Goal: Task Accomplishment & Management: Understand process/instructions

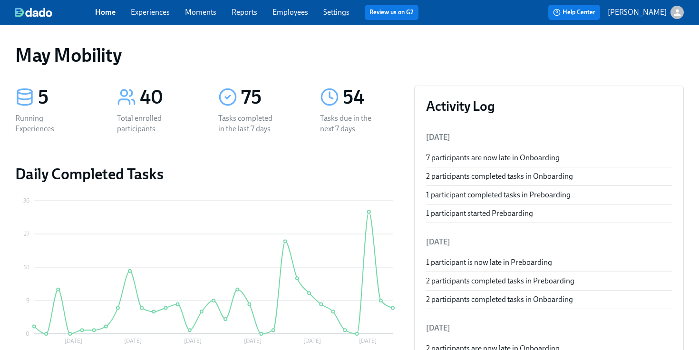
click at [272, 17] on span "Employees" at bounding box center [290, 12] width 36 height 10
click at [172, 13] on div "Home Experiences Moments Reports Employees Settings Review us on G2" at bounding box center [260, 12] width 331 height 15
click at [161, 13] on link "Experiences" at bounding box center [150, 12] width 39 height 9
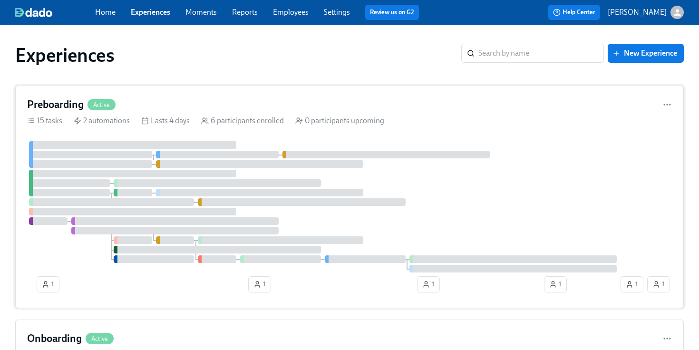
click at [133, 115] on div "Preboarding Active 15 tasks 2 automations Lasts 4 days 6 participants enrolled …" at bounding box center [349, 197] width 668 height 222
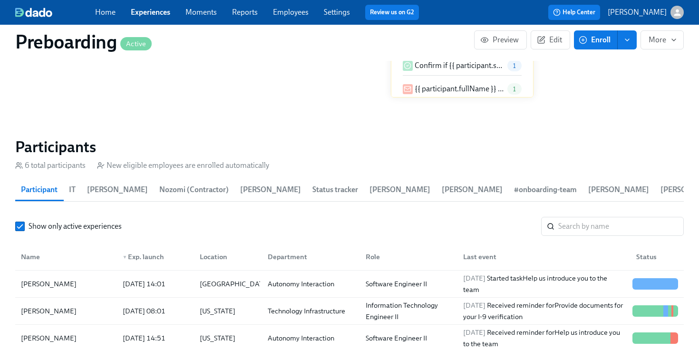
scroll to position [940, 0]
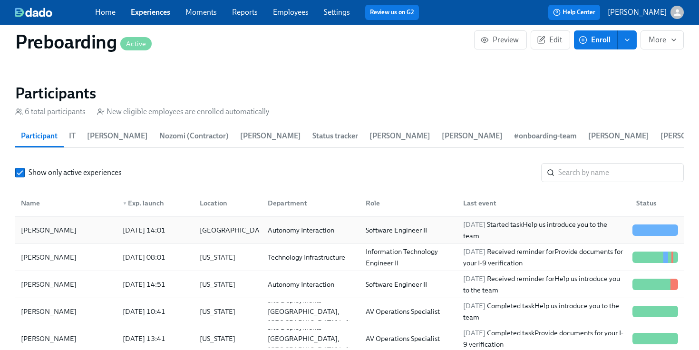
click at [138, 225] on div "[DATE] 14:01" at bounding box center [144, 229] width 50 height 11
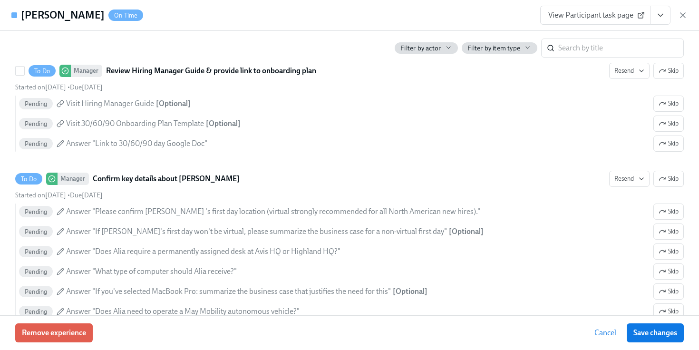
scroll to position [1037, 0]
